Goal: Task Accomplishment & Management: Manage account settings

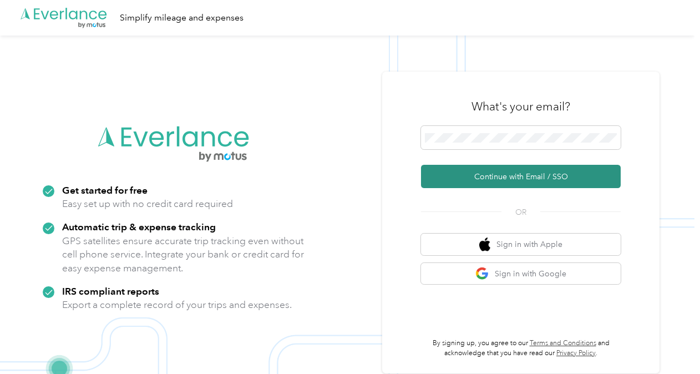
click at [456, 180] on button "Continue with Email / SSO" at bounding box center [521, 176] width 200 height 23
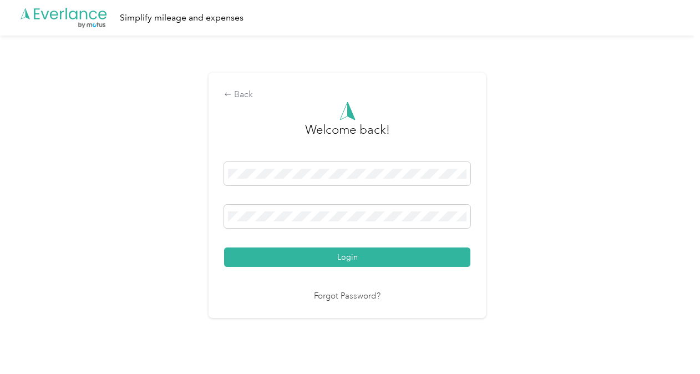
click at [224, 247] on button "Login" at bounding box center [347, 256] width 246 height 19
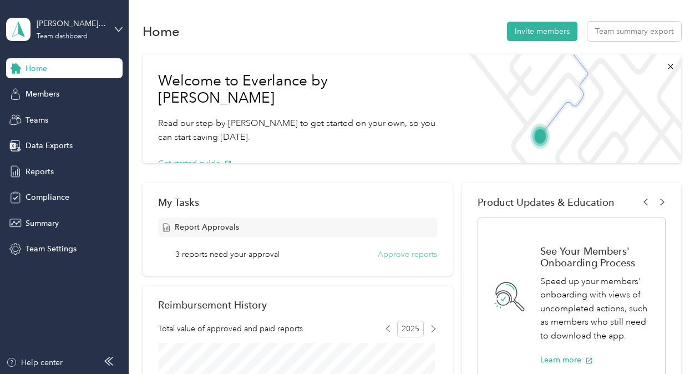
click at [378, 253] on button "Approve reports" at bounding box center [407, 254] width 59 height 12
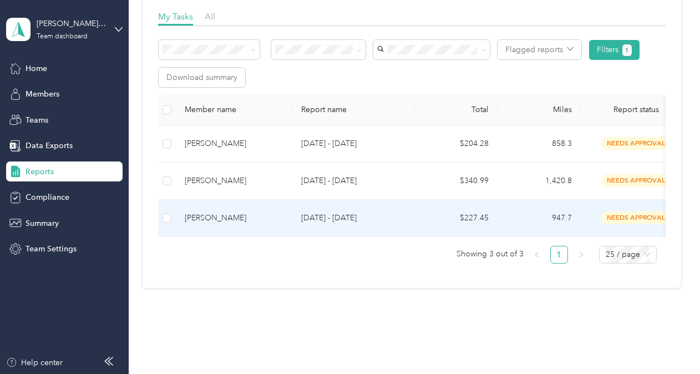
scroll to position [111, 0]
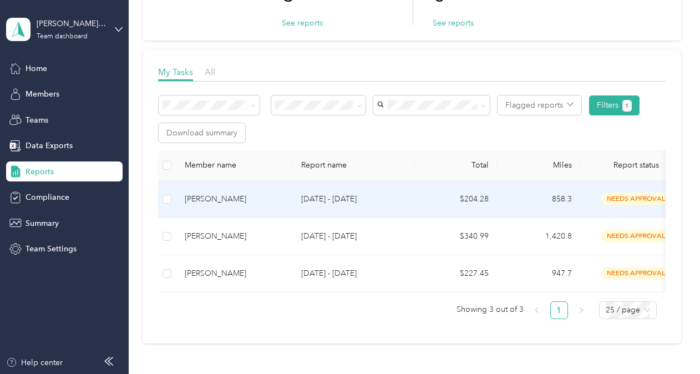
click at [161, 202] on td at bounding box center [167, 199] width 18 height 37
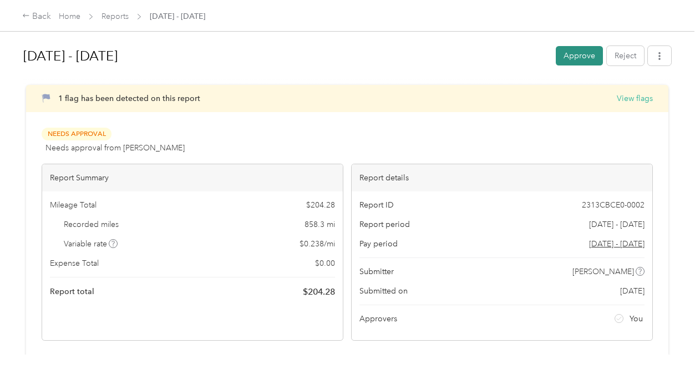
click at [580, 50] on button "Approve" at bounding box center [578, 55] width 47 height 19
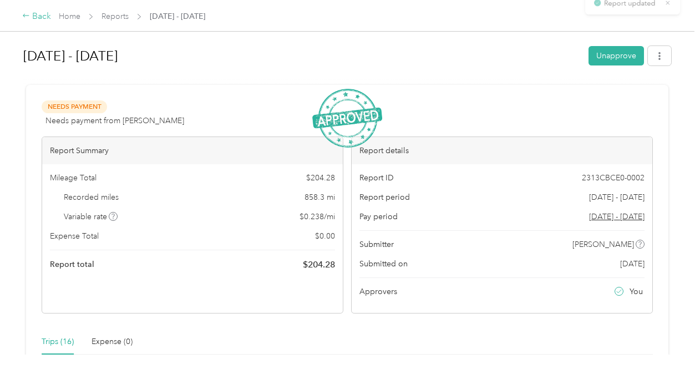
click at [33, 21] on div "Back" at bounding box center [36, 16] width 29 height 13
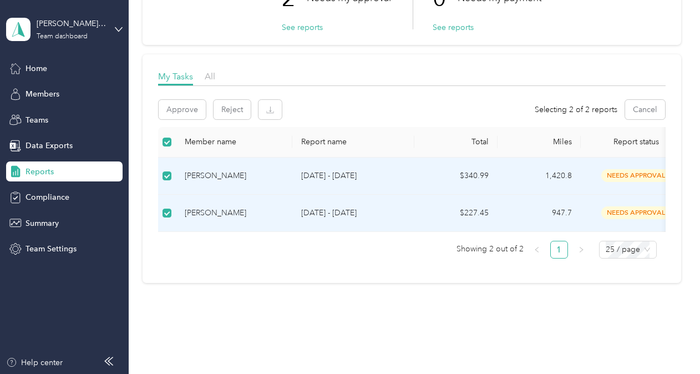
scroll to position [82, 0]
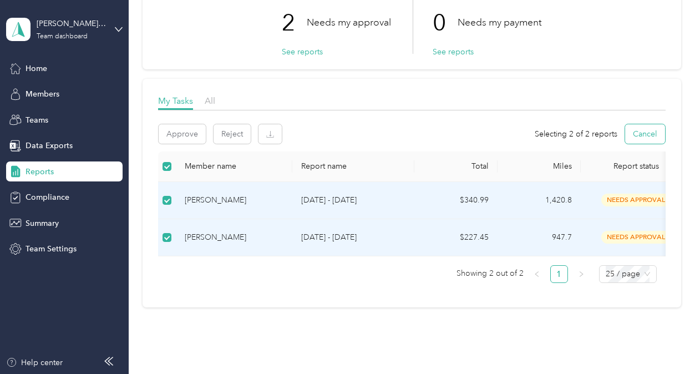
click at [633, 135] on button "Cancel" at bounding box center [645, 133] width 40 height 19
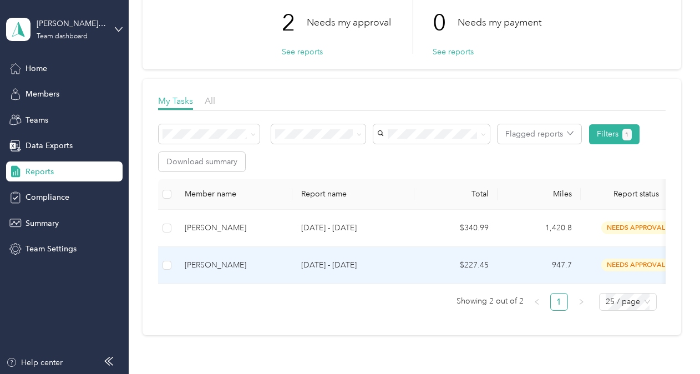
click at [231, 262] on div "[PERSON_NAME]" at bounding box center [234, 265] width 99 height 12
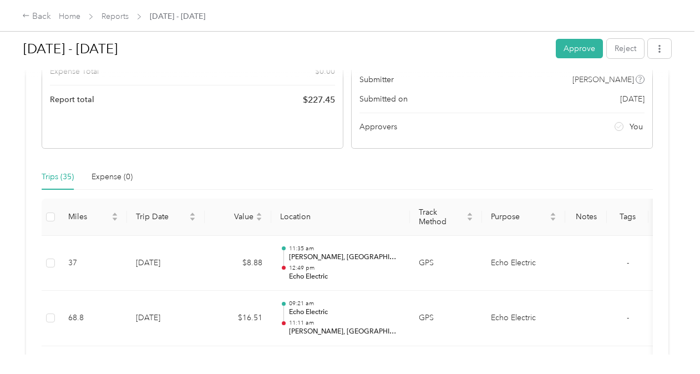
scroll to position [166, 0]
click at [655, 51] on icon "button" at bounding box center [659, 49] width 8 height 8
click at [313, 166] on div "Trips (35) Expense (0)" at bounding box center [347, 174] width 611 height 25
click at [555, 52] on button "Approve" at bounding box center [578, 48] width 47 height 19
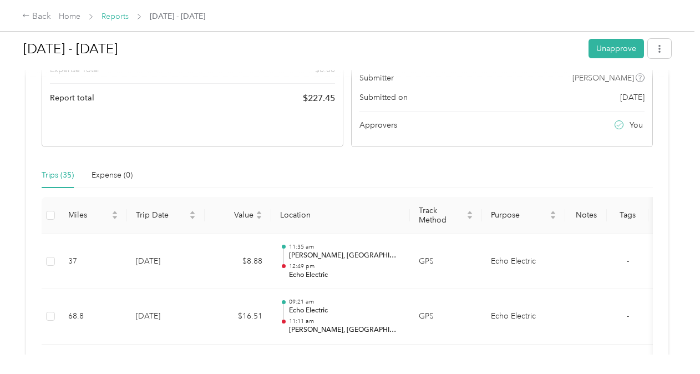
click at [116, 17] on link "Reports" at bounding box center [114, 16] width 27 height 9
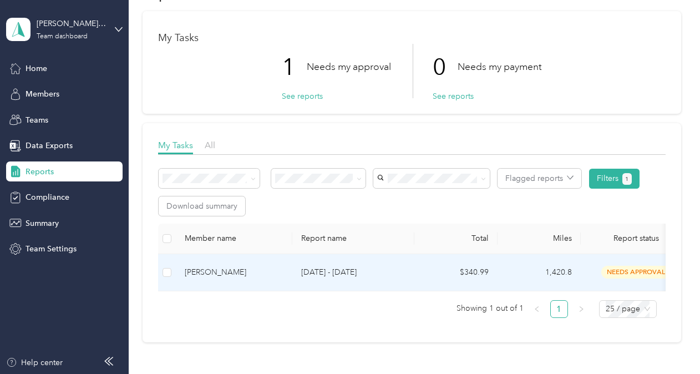
scroll to position [111, 0]
